Goal: Information Seeking & Learning: Check status

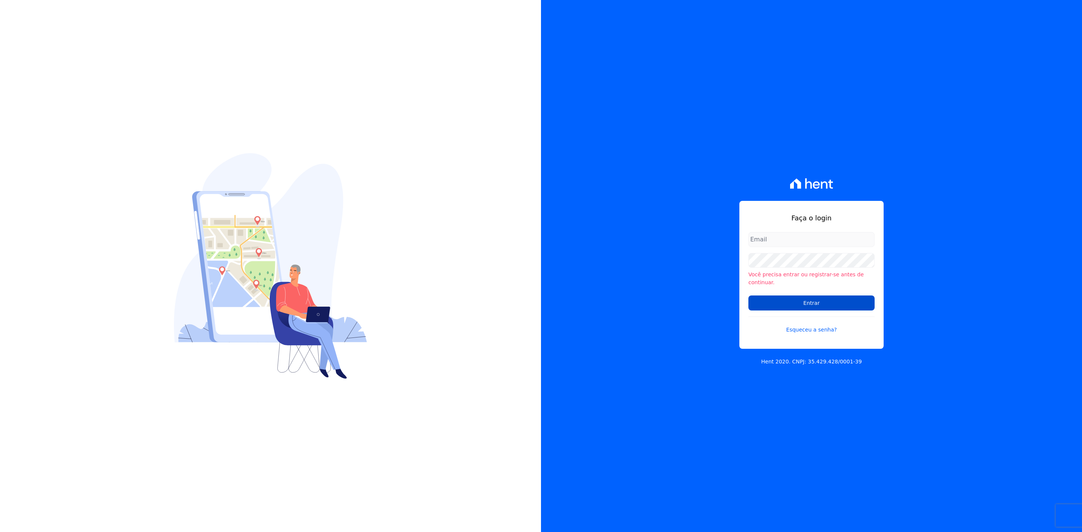
type input "[PERSON_NAME][EMAIL_ADDRESS][DOMAIN_NAME]"
click at [789, 300] on input "Entrar" at bounding box center [811, 303] width 126 height 15
click at [728, 258] on div "Faça o login [PERSON_NAME][EMAIL_ADDRESS][DOMAIN_NAME] O reCAPTCHA estava incor…" at bounding box center [811, 266] width 541 height 532
click at [776, 307] on input "Entrar" at bounding box center [811, 302] width 126 height 15
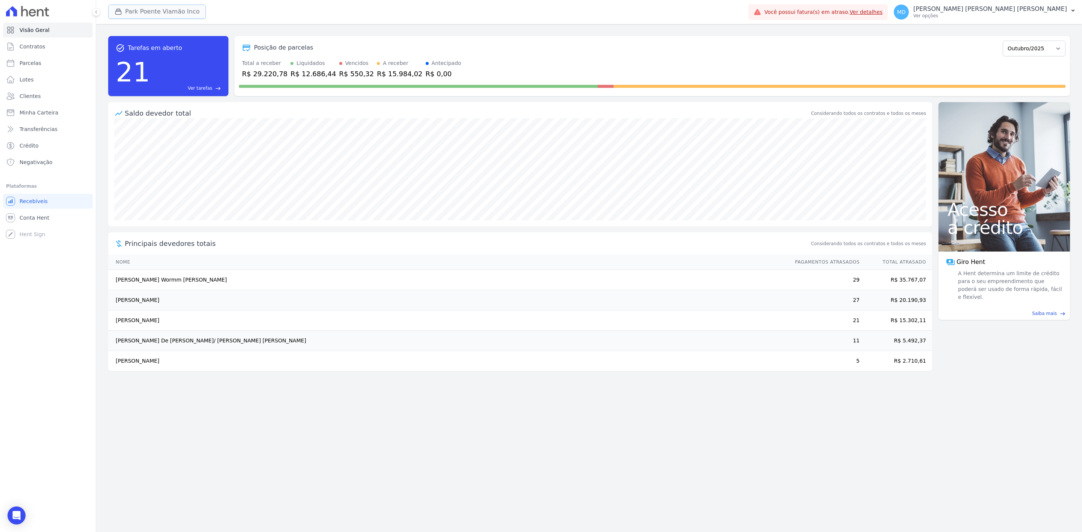
click at [141, 11] on button "Park Poente Viamão Inco" at bounding box center [157, 12] width 98 height 14
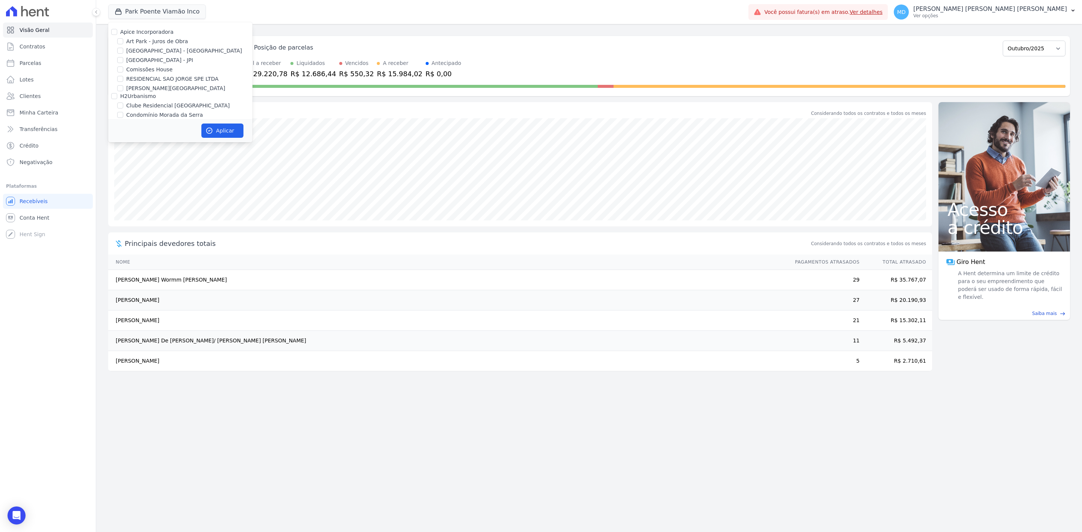
click at [150, 32] on label "Apice Incorporadora" at bounding box center [146, 32] width 53 height 6
click at [117, 32] on input "Apice Incorporadora" at bounding box center [114, 32] width 6 height 6
checkbox input "true"
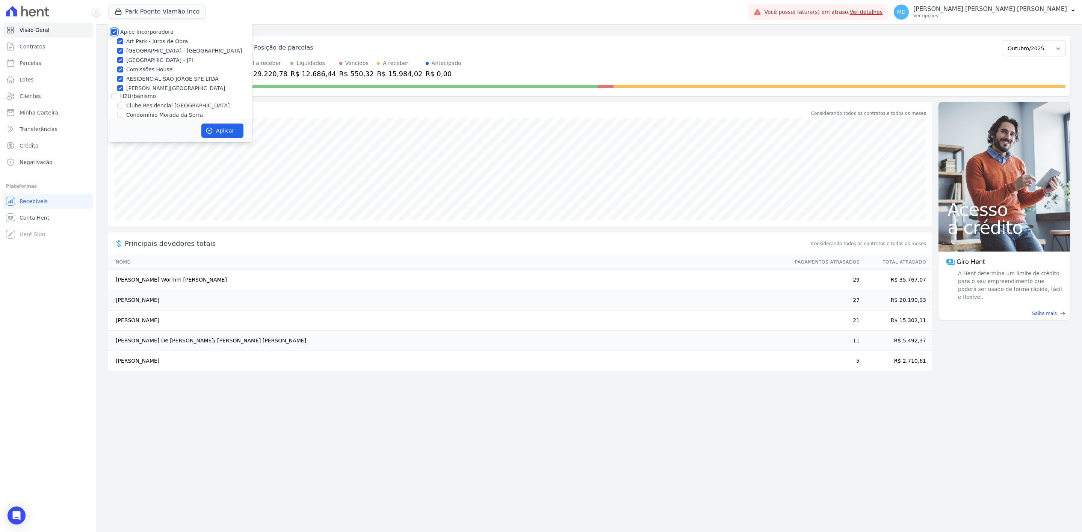
checkbox input "true"
click at [151, 32] on label "Apice Incorporadora" at bounding box center [146, 32] width 53 height 6
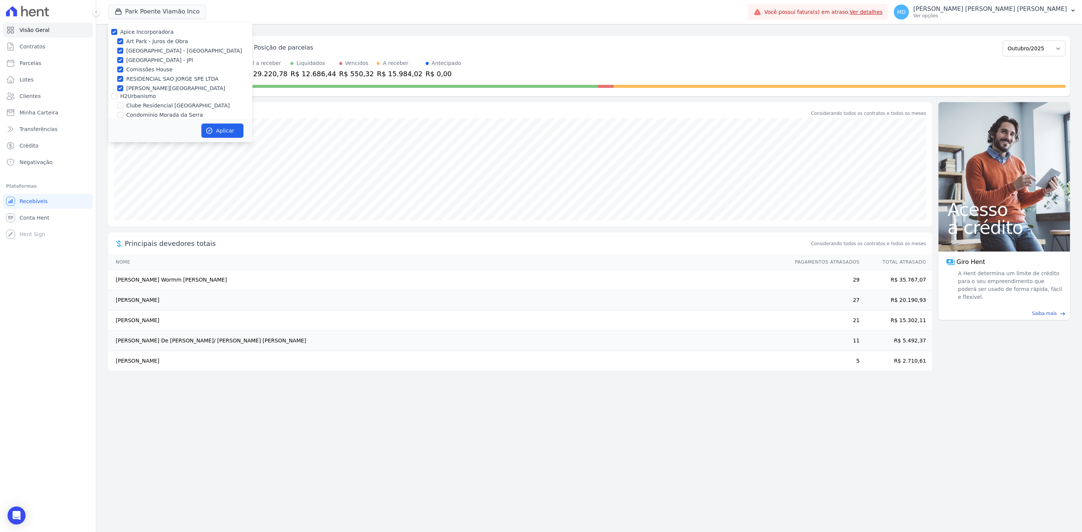
click at [117, 32] on input "Apice Incorporadora" at bounding box center [114, 32] width 6 height 6
checkbox input "false"
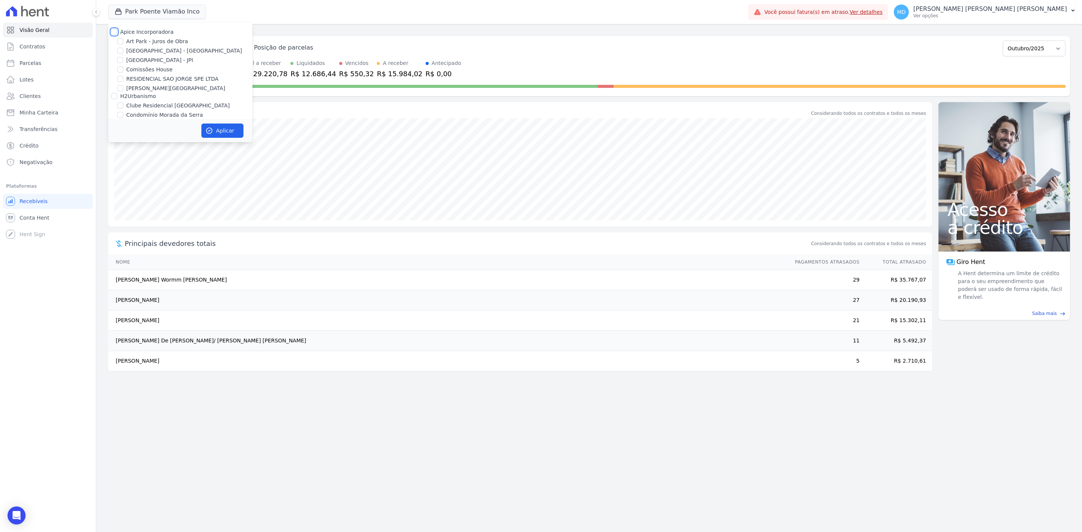
checkbox input "false"
click at [137, 42] on label "Art Park - Juros de Obra" at bounding box center [157, 42] width 62 height 8
click at [123, 42] on input "Art Park - Juros de Obra" at bounding box center [120, 41] width 6 height 6
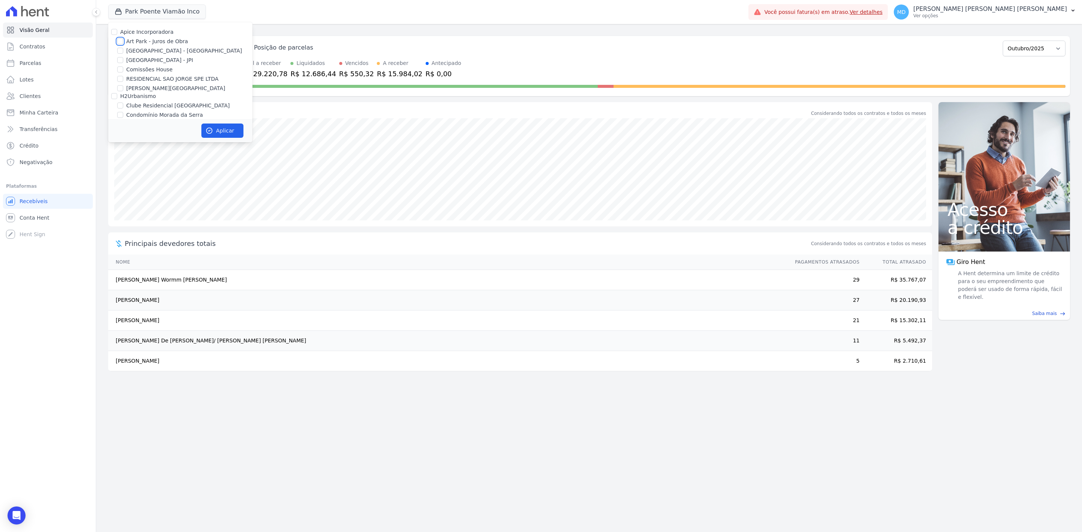
checkbox input "true"
click at [136, 51] on label "Arty Park - Gravatai" at bounding box center [184, 51] width 116 height 8
click at [123, 51] on input "Arty Park - Gravatai" at bounding box center [120, 51] width 6 height 6
checkbox input "true"
click at [141, 40] on label "Art Park - Juros de Obra" at bounding box center [157, 42] width 62 height 8
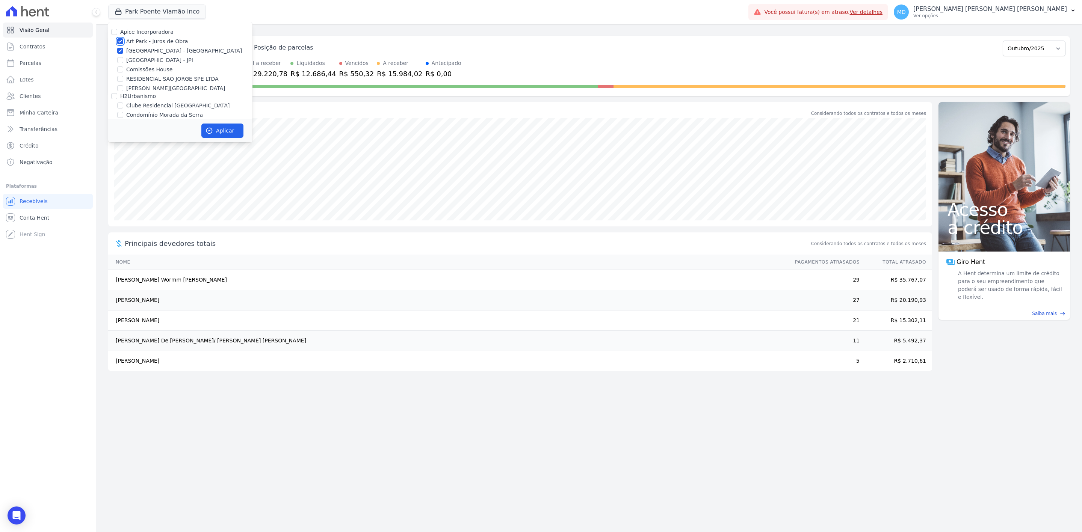
click at [123, 40] on input "Art Park - Juros de Obra" at bounding box center [120, 41] width 6 height 6
checkbox input "false"
click at [167, 110] on label "Park Poente Viamão - Inco" at bounding box center [160, 110] width 69 height 8
click at [123, 110] on input "Park Poente Viamão - Inco" at bounding box center [120, 109] width 6 height 6
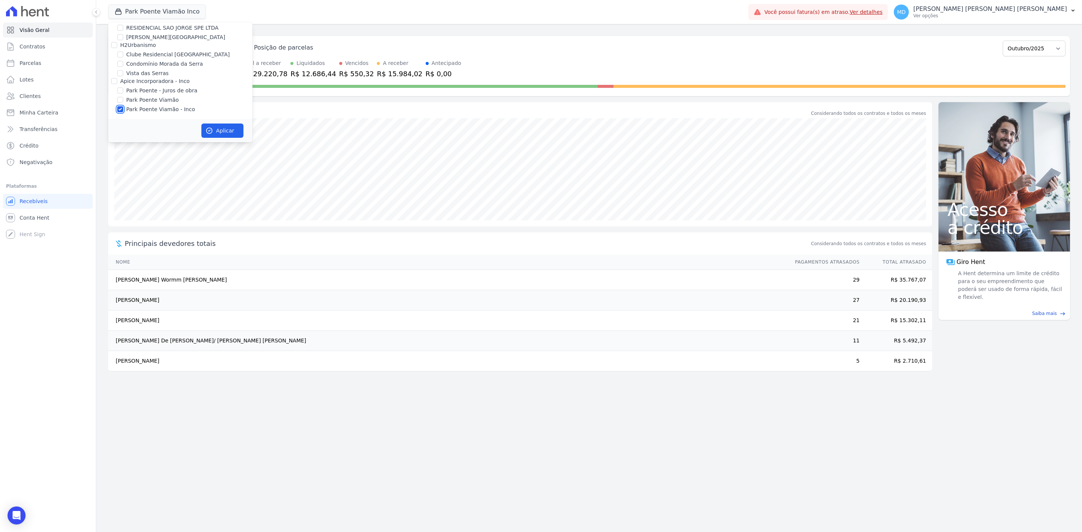
checkbox input "false"
click at [213, 130] on button "Aplicar" at bounding box center [222, 131] width 42 height 14
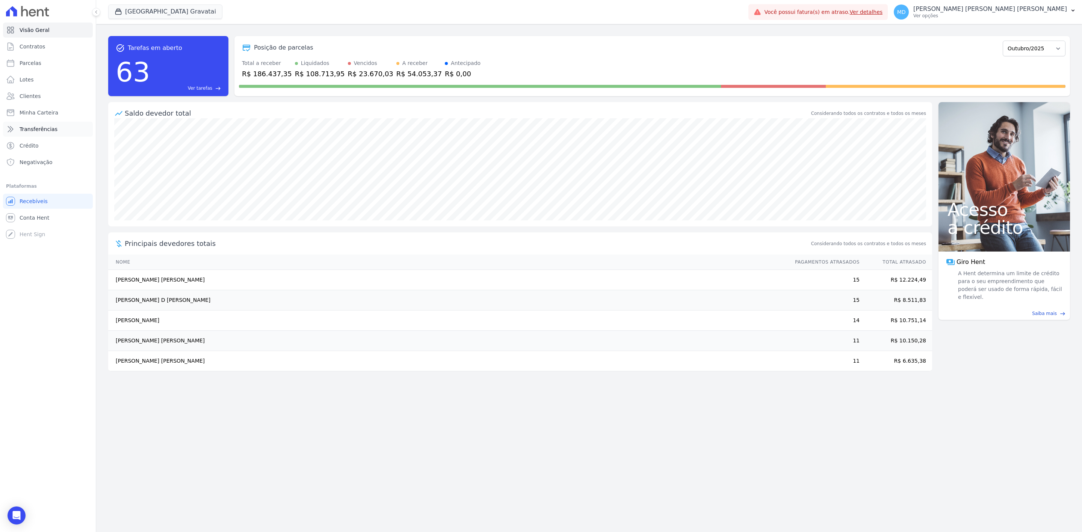
click at [48, 127] on span "Transferências" at bounding box center [39, 129] width 38 height 8
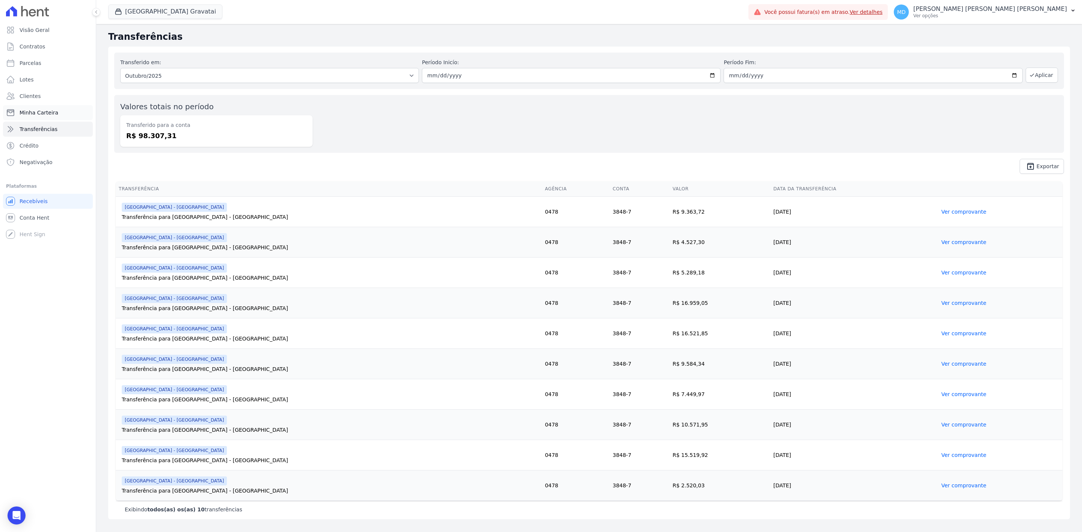
click at [69, 115] on link "Minha Carteira" at bounding box center [48, 112] width 90 height 15
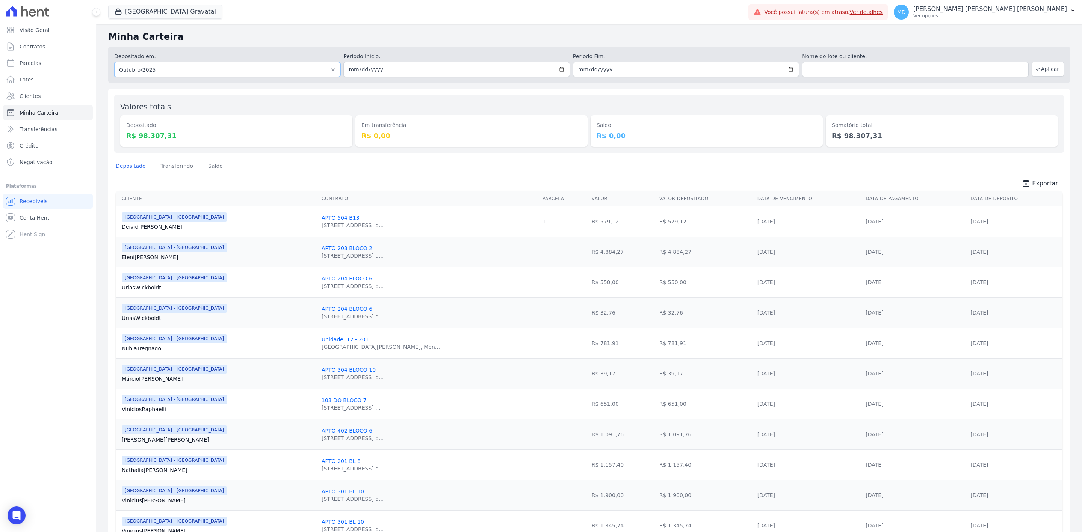
click at [257, 70] on select "Todos os meses Dezembro/2023 Janeiro/2024 Fevereiro/2024 Março/2024 Abril/2024 …" at bounding box center [227, 69] width 226 height 15
select select "09/2025"
click at [114, 62] on select "Todos os meses Dezembro/2023 Janeiro/2024 Fevereiro/2024 Março/2024 Abril/2024 …" at bounding box center [227, 69] width 226 height 15
click at [442, 74] on input "date" at bounding box center [456, 69] width 226 height 15
click at [487, 73] on input "date" at bounding box center [456, 69] width 226 height 15
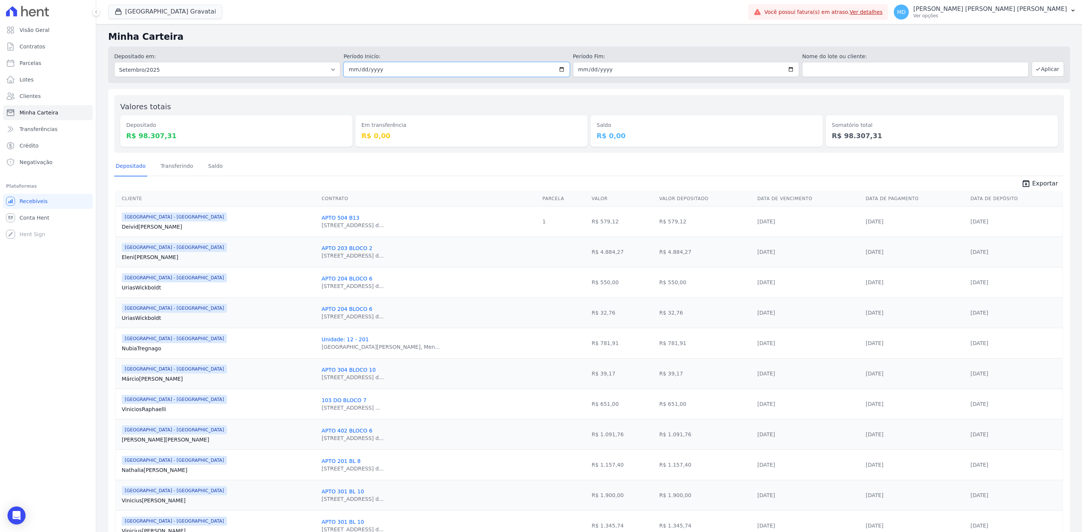
click at [558, 69] on input "date" at bounding box center [456, 69] width 226 height 15
type input "2025-09-01"
click at [784, 68] on input "date" at bounding box center [686, 69] width 226 height 15
type input "2025-09-30"
click at [1045, 64] on button "Aplicar" at bounding box center [1047, 69] width 32 height 15
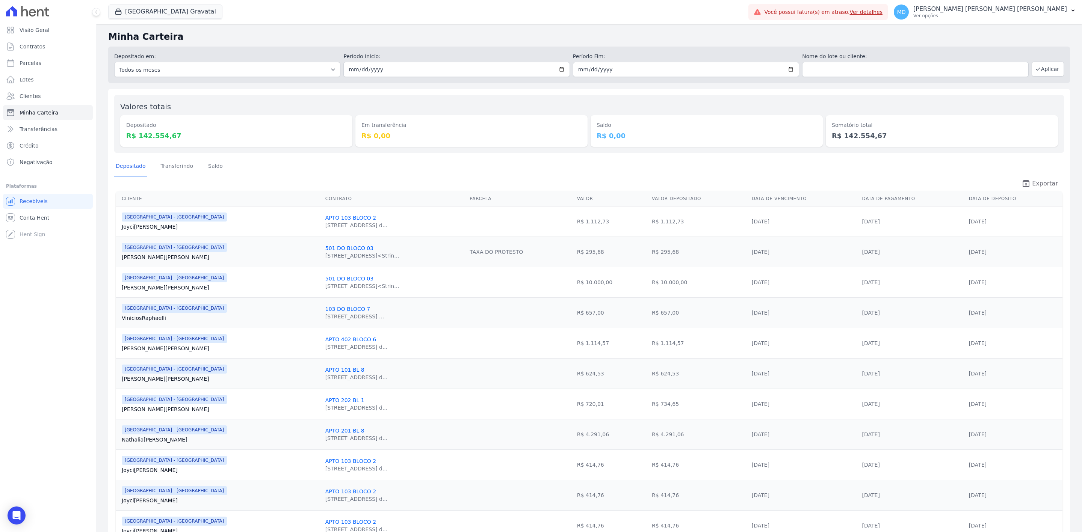
click at [1036, 179] on span "Exportar" at bounding box center [1045, 183] width 26 height 9
click at [55, 95] on link "Clientes" at bounding box center [48, 96] width 90 height 15
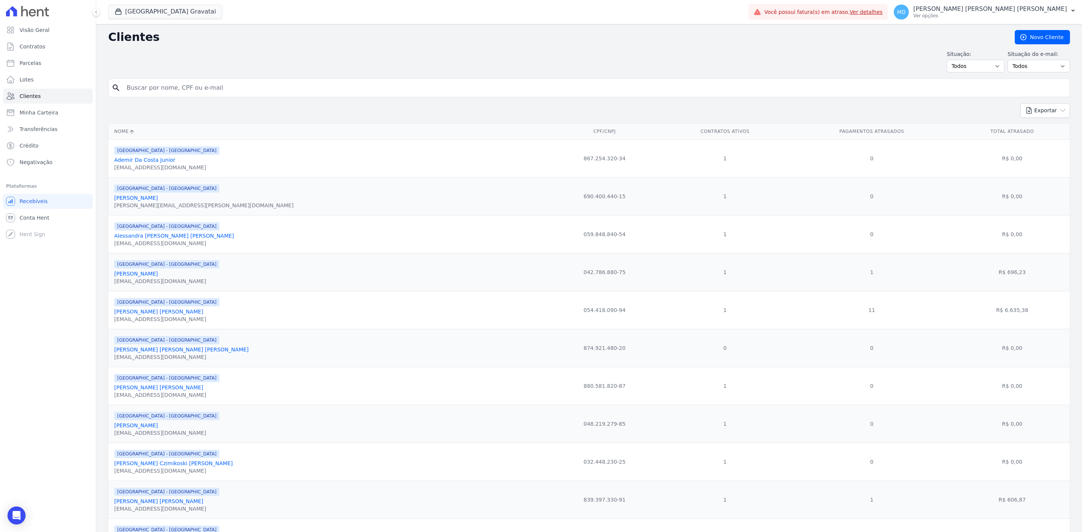
click at [234, 103] on form "search" at bounding box center [589, 91] width 962 height 25
click at [243, 91] on input "search" at bounding box center [594, 87] width 944 height 15
type input "joyci"
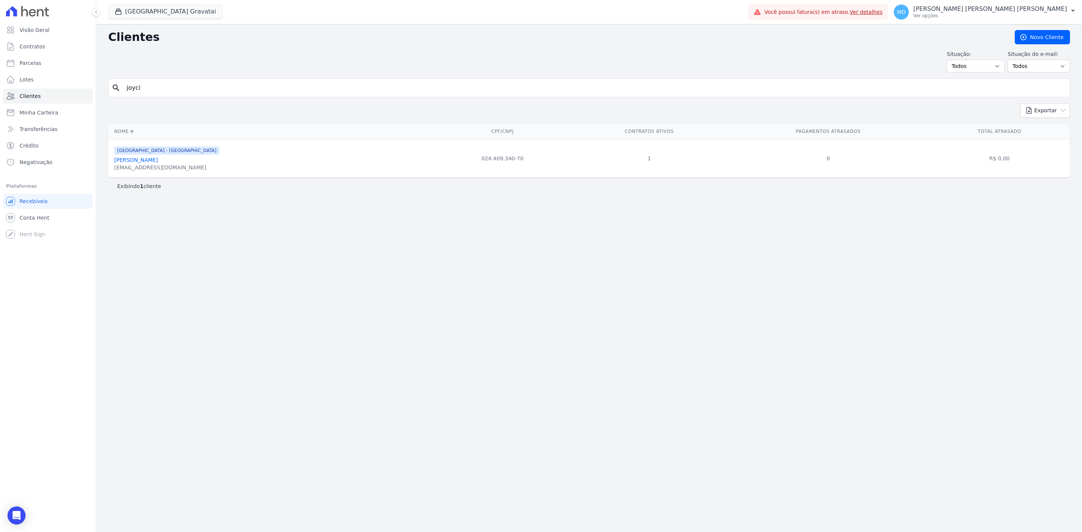
click at [158, 162] on link "Joyci Barboza Limberger" at bounding box center [136, 160] width 44 height 6
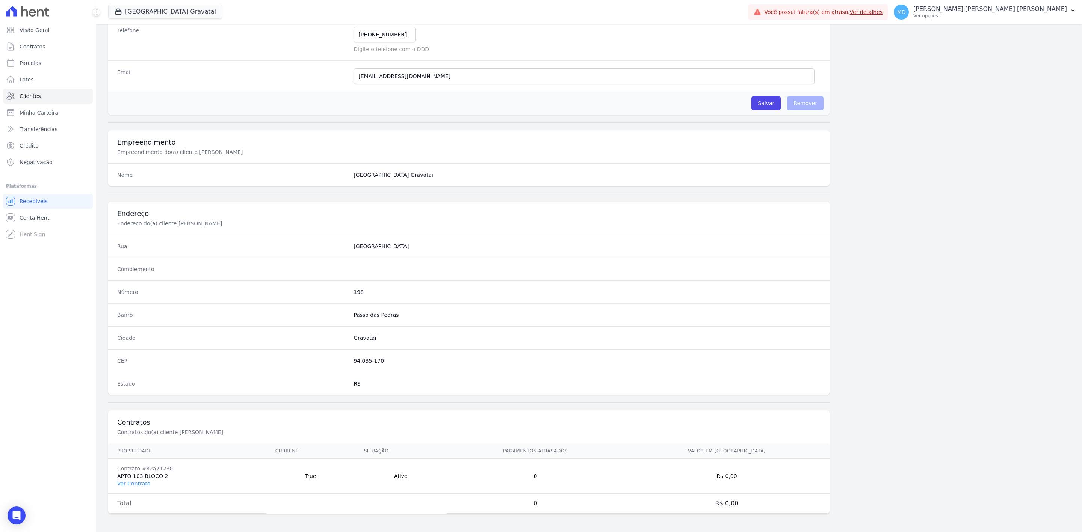
scroll to position [176, 0]
click at [142, 481] on link "Ver Contrato" at bounding box center [133, 484] width 33 height 6
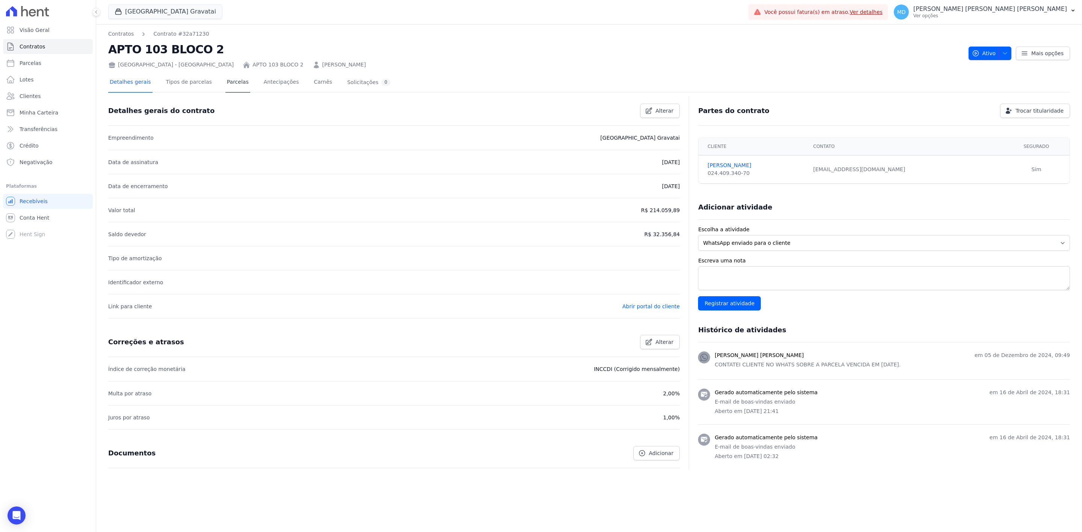
drag, startPoint x: 214, startPoint y: 79, endPoint x: 219, endPoint y: 81, distance: 5.2
click at [214, 79] on div "Detalhes gerais Tipos de parcelas Parcelas Antecipações Carnês Solicitações 0" at bounding box center [250, 83] width 284 height 20
click at [225, 81] on link "Parcelas" at bounding box center [237, 83] width 25 height 20
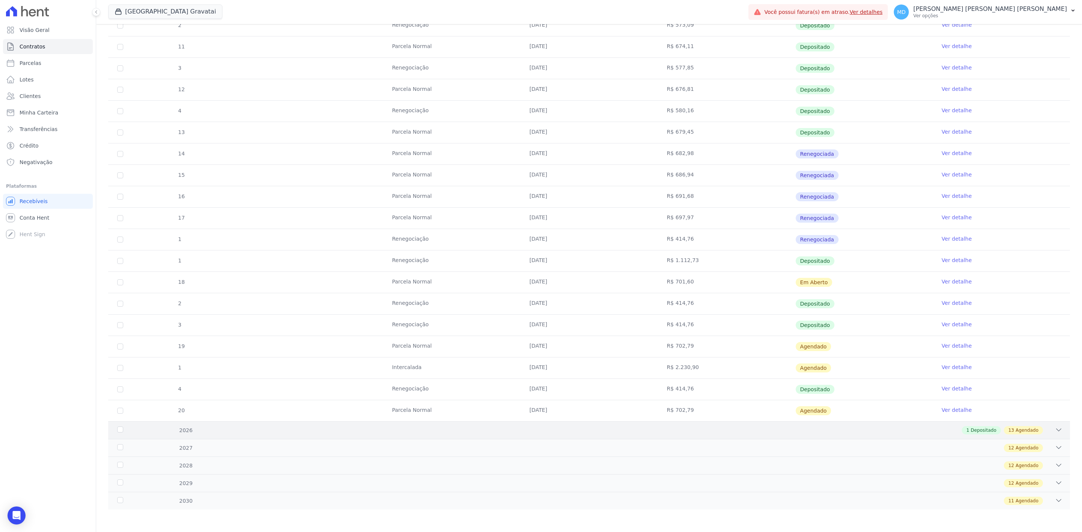
scroll to position [230, 0]
drag, startPoint x: 662, startPoint y: 257, endPoint x: 708, endPoint y: 257, distance: 46.2
click at [708, 257] on td "R$ 1.112,73" at bounding box center [726, 261] width 137 height 21
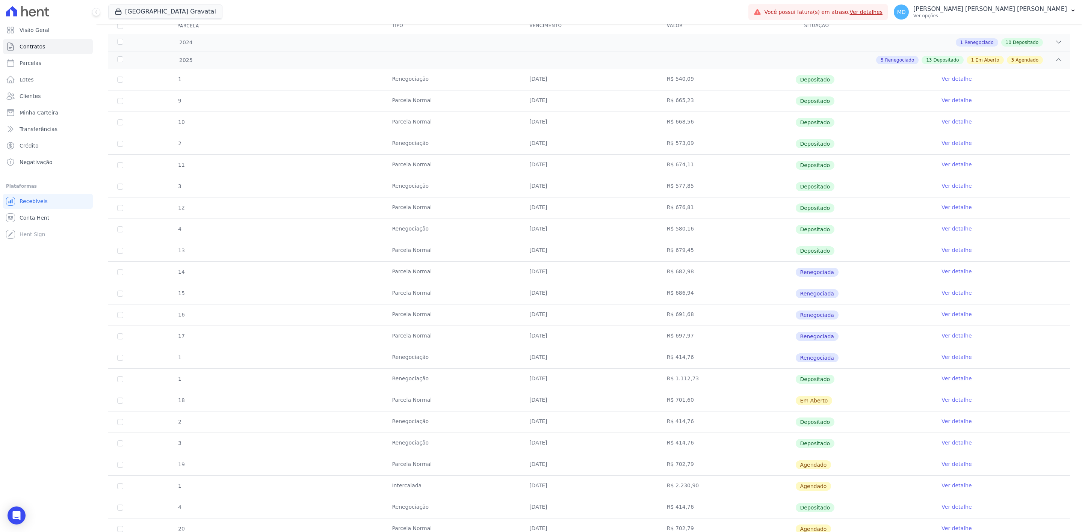
scroll to position [0, 0]
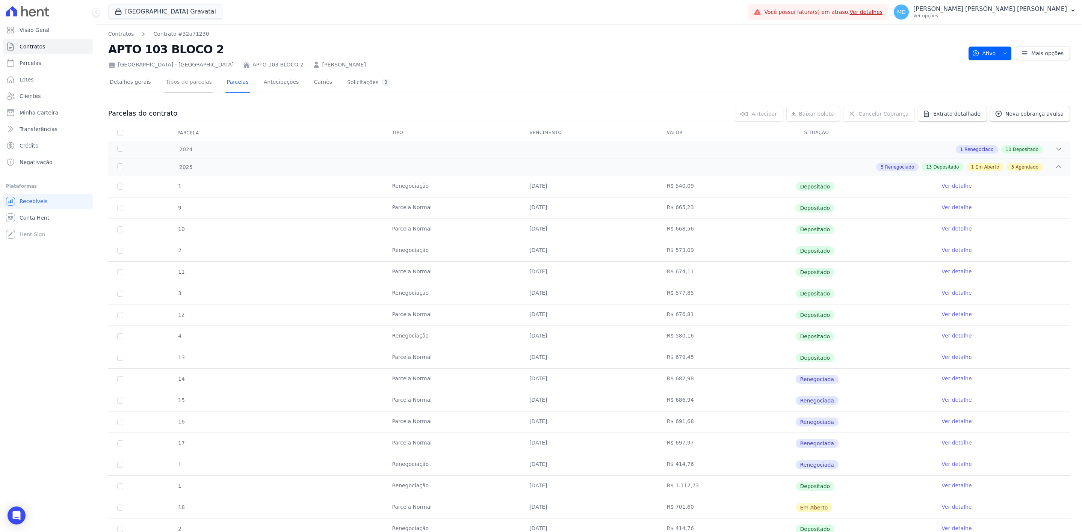
click at [180, 85] on link "Tipos de parcelas" at bounding box center [189, 83] width 49 height 20
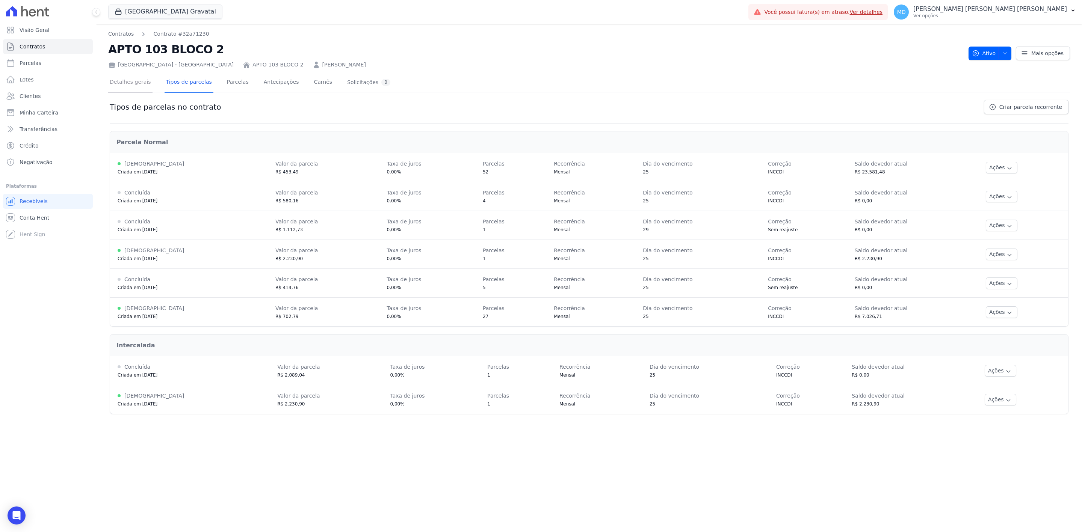
click at [120, 80] on link "Detalhes gerais" at bounding box center [130, 83] width 44 height 20
